Goal: Information Seeking & Learning: Check status

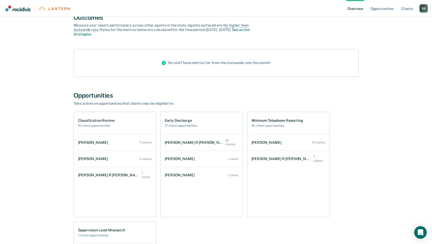
scroll to position [52, 0]
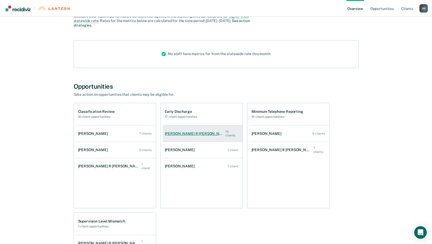
click at [180, 132] on div "[PERSON_NAME] R [PERSON_NAME]" at bounding box center [195, 133] width 61 height 4
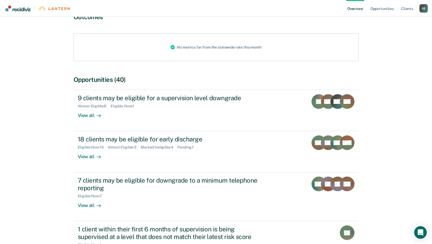
scroll to position [79, 0]
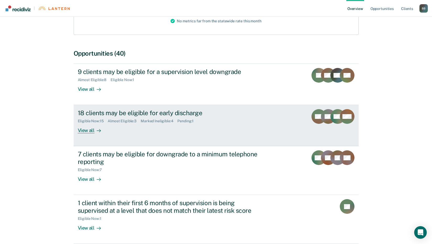
click at [91, 129] on div "View all" at bounding box center [92, 128] width 29 height 10
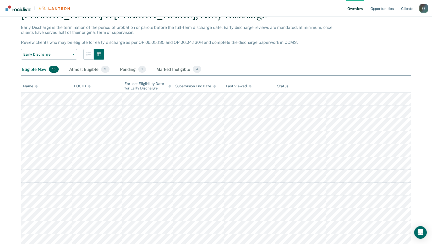
scroll to position [26, 0]
